Goal: Task Accomplishment & Management: Use online tool/utility

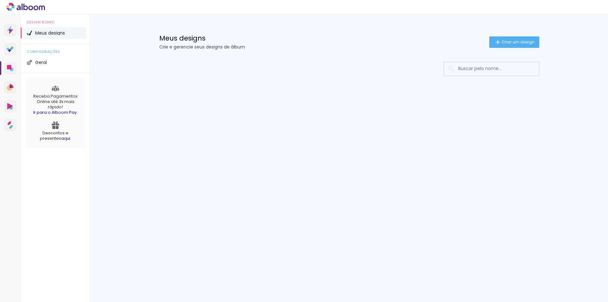
click at [509, 41] on span "Criar um design" at bounding box center [518, 42] width 33 height 4
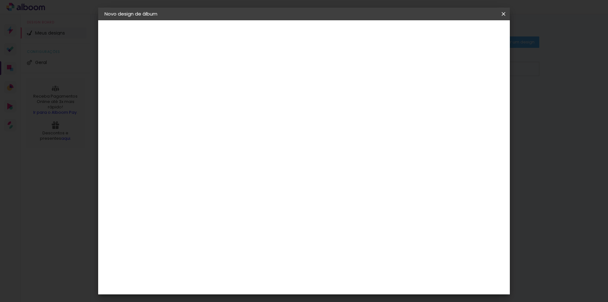
click at [208, 87] on input at bounding box center [208, 85] width 0 height 10
type input "[PERSON_NAME]"
type paper-input "[PERSON_NAME]"
click at [273, 35] on paper-button "Avançar" at bounding box center [257, 33] width 31 height 11
click at [225, 122] on input at bounding box center [224, 121] width 64 height 8
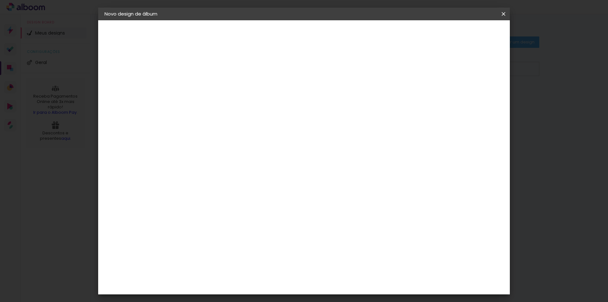
type input "[PERSON_NAME]"
type paper-input "[PERSON_NAME]"
click at [246, 144] on div "[PERSON_NAME]" at bounding box center [225, 143] width 42 height 5
click at [0, 0] on slot "Avançar" at bounding box center [0, 0] width 0 height 0
click at [233, 105] on input "text" at bounding box center [220, 110] width 25 height 10
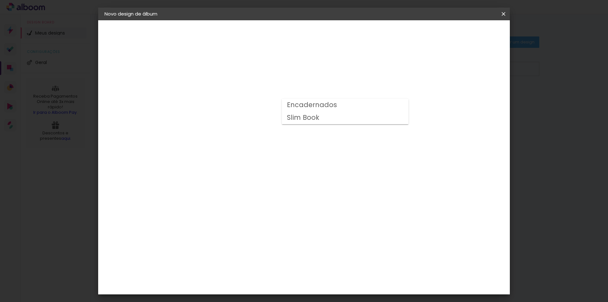
click at [0, 0] on slot "Encadernados" at bounding box center [0, 0] width 0 height 0
type input "Encadernados"
click at [274, 120] on span "20 × 30 cm" at bounding box center [262, 126] width 23 height 13
click at [0, 0] on slot "Avançar" at bounding box center [0, 0] width 0 height 0
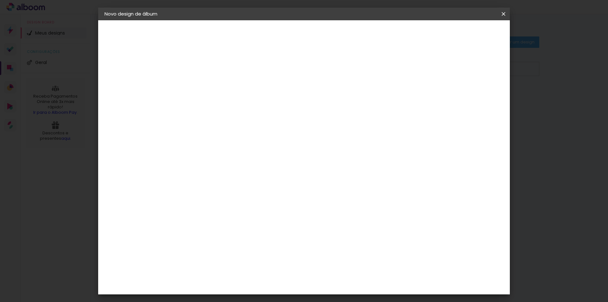
click at [464, 34] on span "Iniciar design" at bounding box center [449, 33] width 29 height 4
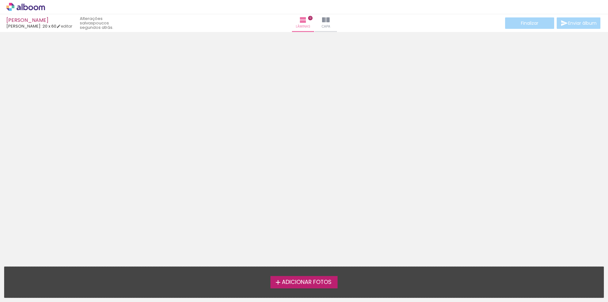
click at [319, 282] on span "Adicionar Fotos" at bounding box center [307, 282] width 50 height 6
click at [0, 0] on input "file" at bounding box center [0, 0] width 0 height 0
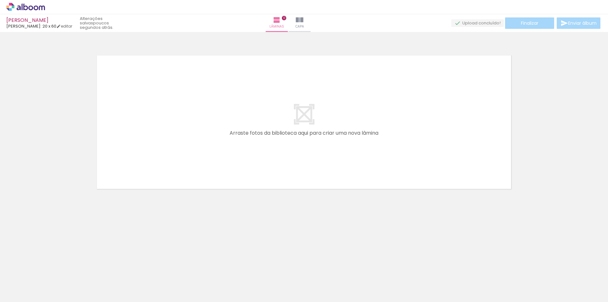
drag, startPoint x: 68, startPoint y: 282, endPoint x: 95, endPoint y: 248, distance: 43.3
click at [97, 244] on quentale-workspace at bounding box center [304, 151] width 608 height 302
click at [27, 292] on span "Adicionar Fotos" at bounding box center [22, 293] width 19 height 7
click at [0, 0] on input "file" at bounding box center [0, 0] width 0 height 0
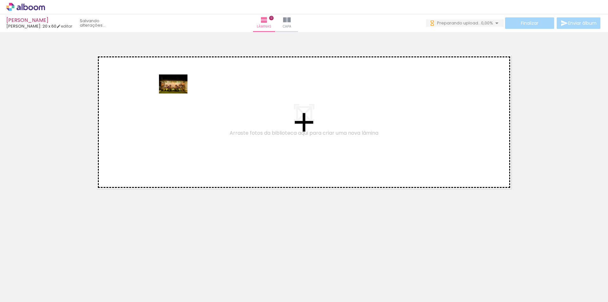
drag, startPoint x: 71, startPoint y: 281, endPoint x: 145, endPoint y: 164, distance: 139.0
click at [177, 95] on quentale-workspace at bounding box center [304, 151] width 608 height 302
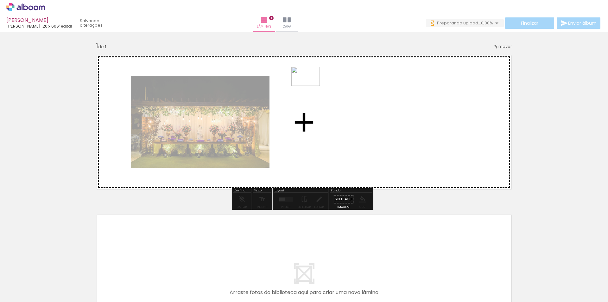
drag, startPoint x: 116, startPoint y: 265, endPoint x: 327, endPoint y: 80, distance: 280.5
click at [327, 80] on quentale-workspace at bounding box center [304, 151] width 608 height 302
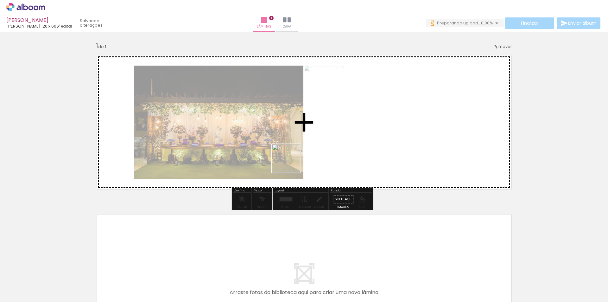
drag, startPoint x: 136, startPoint y: 285, endPoint x: 319, endPoint y: 193, distance: 205.2
click at [391, 100] on quentale-workspace at bounding box center [304, 151] width 608 height 302
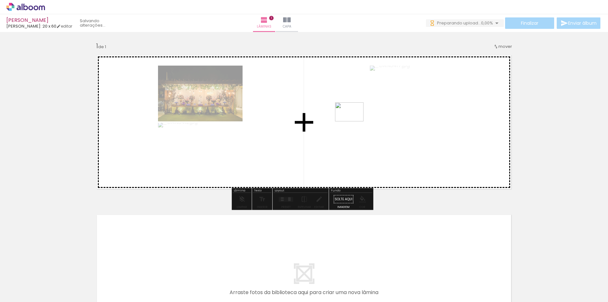
drag, startPoint x: 187, startPoint y: 278, endPoint x: 326, endPoint y: 195, distance: 162.2
click at [351, 122] on quentale-workspace at bounding box center [304, 151] width 608 height 302
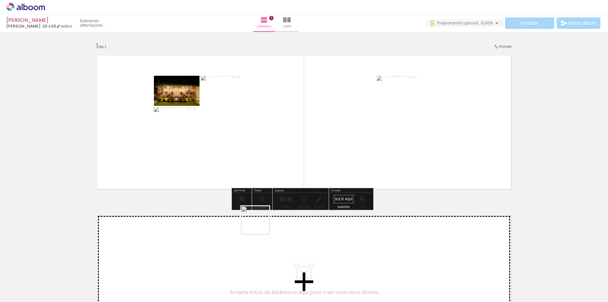
drag, startPoint x: 224, startPoint y: 269, endPoint x: 301, endPoint y: 211, distance: 96.5
click at [318, 142] on quentale-workspace at bounding box center [304, 151] width 608 height 302
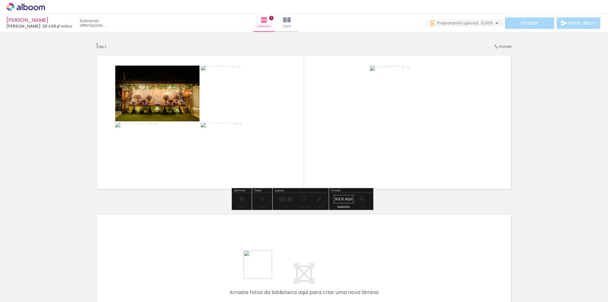
drag, startPoint x: 263, startPoint y: 269, endPoint x: 342, endPoint y: 230, distance: 88.5
click at [359, 136] on quentale-workspace at bounding box center [304, 151] width 608 height 302
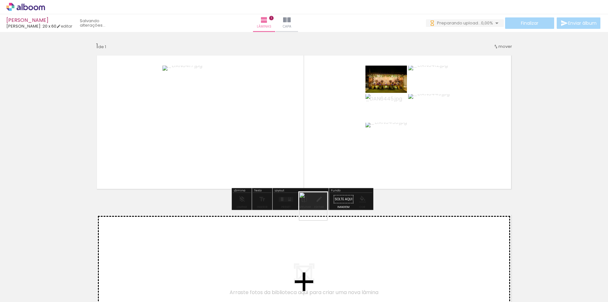
drag, startPoint x: 307, startPoint y: 239, endPoint x: 342, endPoint y: 203, distance: 49.3
click at [337, 121] on quentale-workspace at bounding box center [304, 151] width 608 height 302
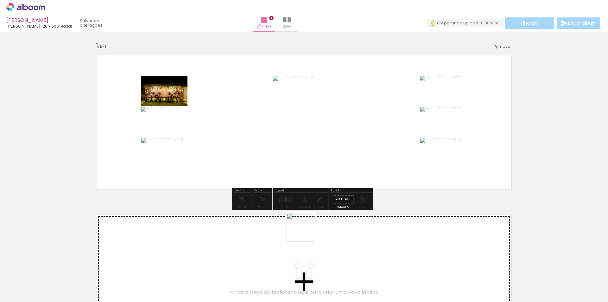
drag, startPoint x: 307, startPoint y: 270, endPoint x: 362, endPoint y: 116, distance: 163.2
click at [313, 122] on quentale-workspace at bounding box center [304, 151] width 608 height 302
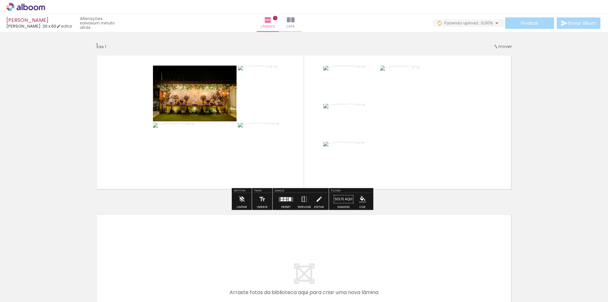
drag, startPoint x: 285, startPoint y: 197, endPoint x: 293, endPoint y: 204, distance: 10.6
click at [285, 197] on quentale-layouter at bounding box center [286, 199] width 15 height 5
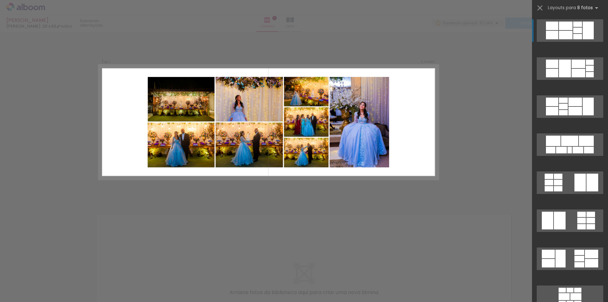
click at [579, 30] on div at bounding box center [577, 31] width 9 height 6
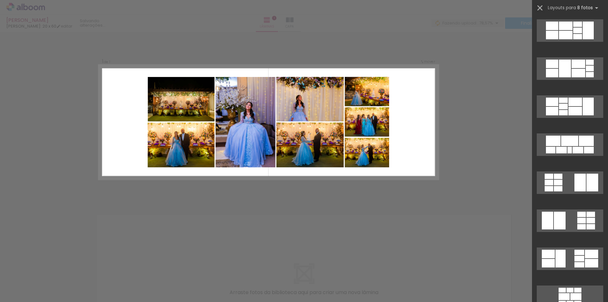
click at [542, 6] on iron-icon at bounding box center [539, 7] width 9 height 9
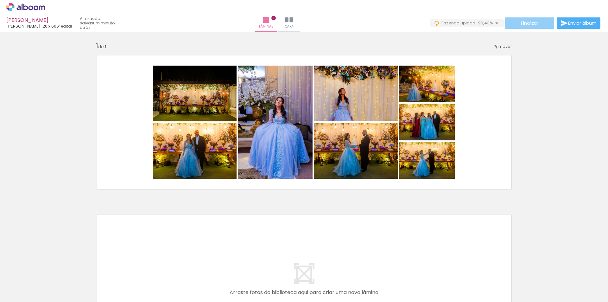
click at [530, 23] on span "Finalizar" at bounding box center [529, 23] width 17 height 4
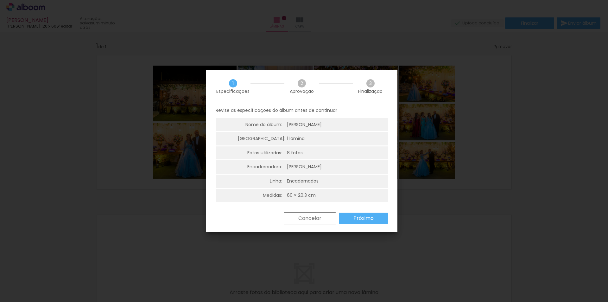
click at [0, 0] on slot "Próximo" at bounding box center [0, 0] width 0 height 0
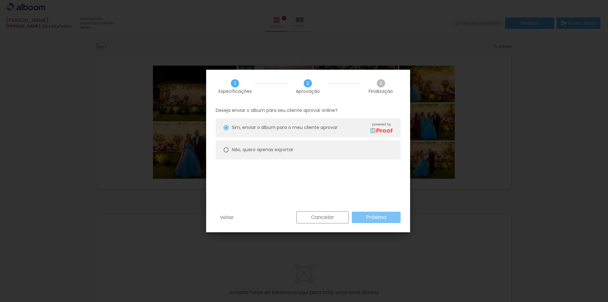
click at [0, 0] on slot "Próximo" at bounding box center [0, 0] width 0 height 0
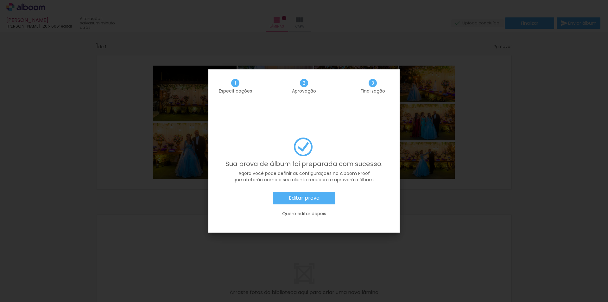
click at [0, 0] on slot "Editar prova" at bounding box center [0, 0] width 0 height 0
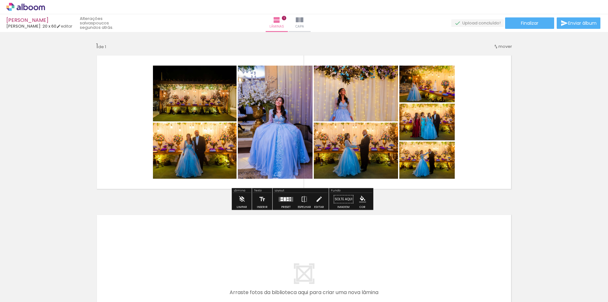
click at [28, 7] on icon at bounding box center [25, 7] width 39 height 8
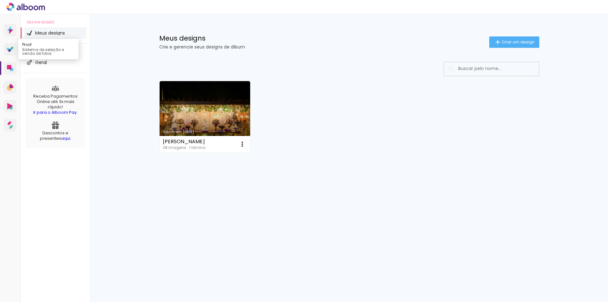
click at [11, 48] on icon at bounding box center [11, 48] width 4 height 4
